Goal: Information Seeking & Learning: Learn about a topic

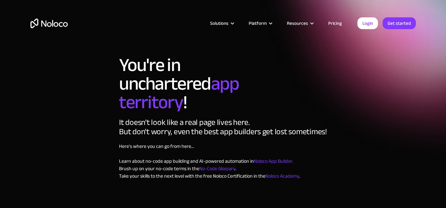
click at [277, 157] on link "Noloco App Builder." at bounding box center [273, 161] width 39 height 9
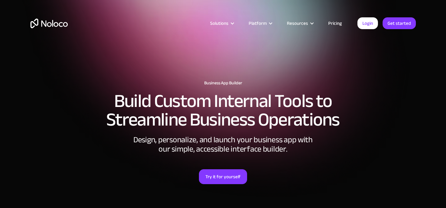
click at [335, 25] on link "Pricing" at bounding box center [334, 23] width 29 height 8
